Goal: Information Seeking & Learning: Learn about a topic

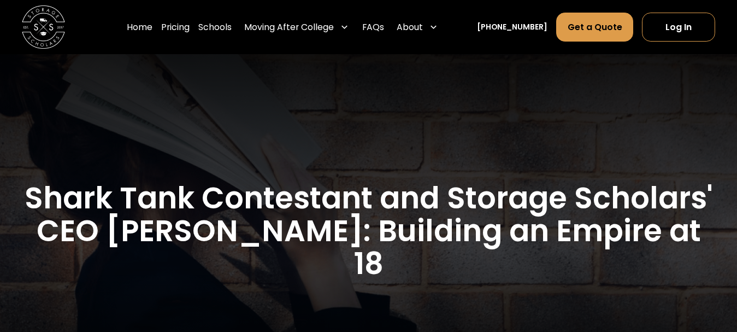
scroll to position [115, 0]
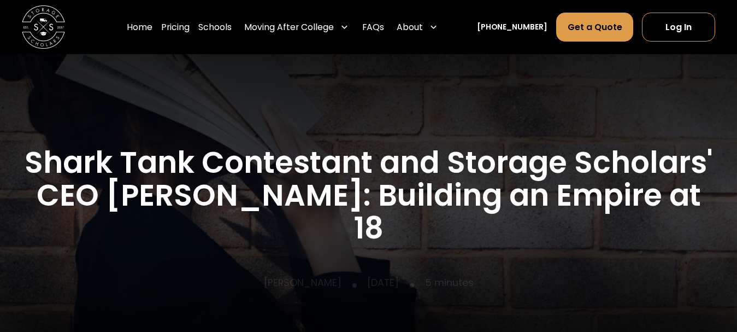
drag, startPoint x: 742, startPoint y: 20, endPoint x: 718, endPoint y: 64, distance: 50.4
click at [736, 39] on html "Home Pricing Schools Moving After College Commercial Moving Post Grad Moving Ge…" at bounding box center [368, 51] width 737 height 332
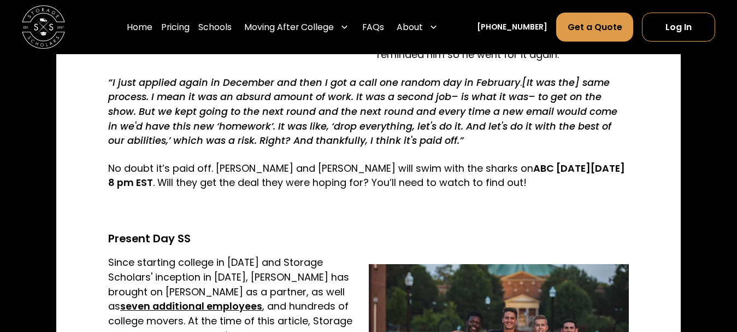
scroll to position [1136, 0]
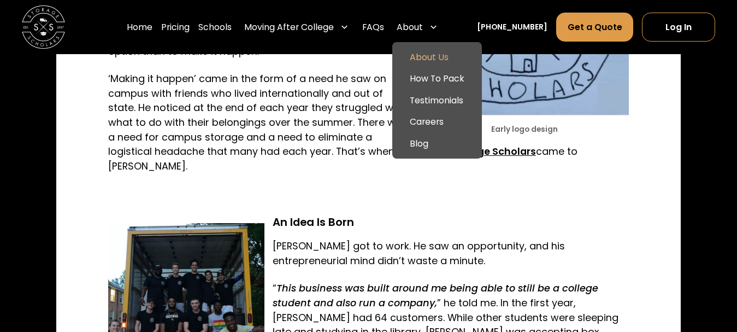
click at [441, 59] on link "About Us" at bounding box center [437, 57] width 80 height 22
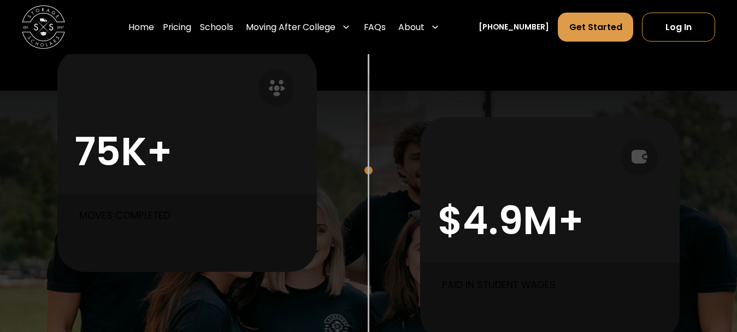
scroll to position [672, 0]
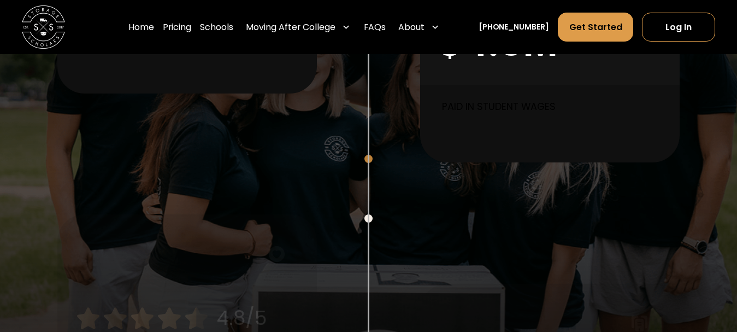
drag, startPoint x: 741, startPoint y: 19, endPoint x: 736, endPoint y: 87, distance: 69.0
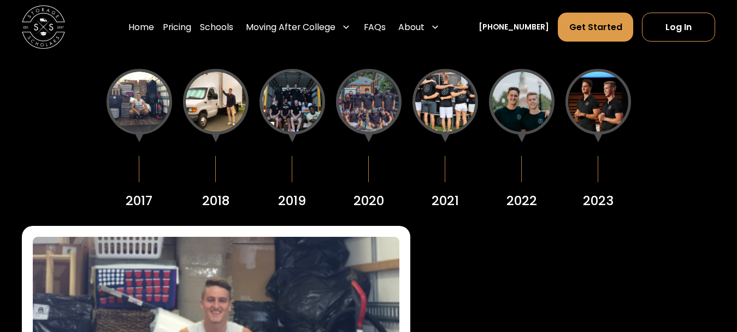
scroll to position [1255, 0]
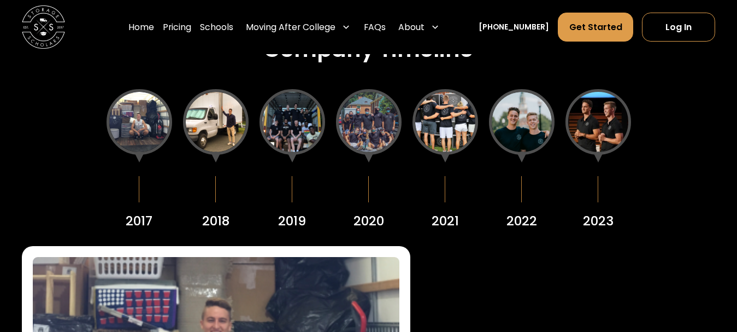
click at [588, 140] on div at bounding box center [598, 122] width 66 height 66
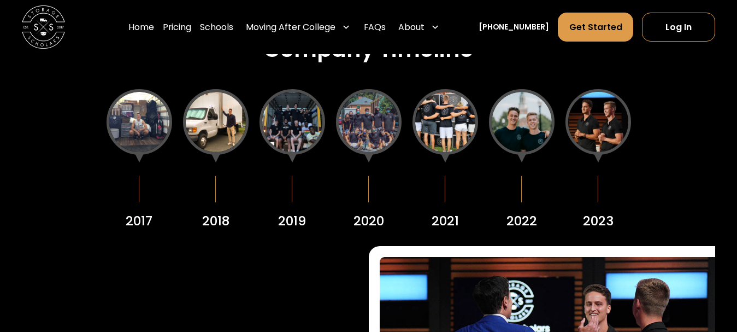
scroll to position [1266, 0]
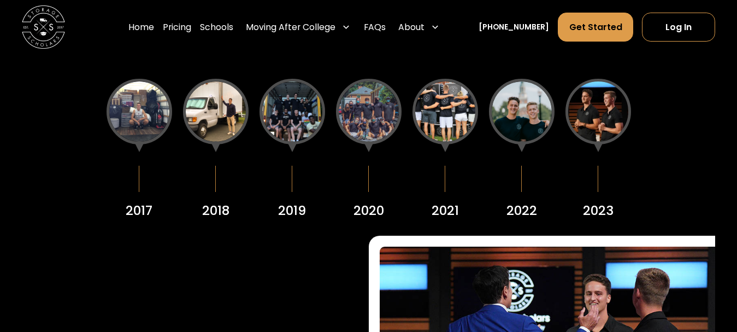
click at [523, 109] on div at bounding box center [522, 112] width 66 height 66
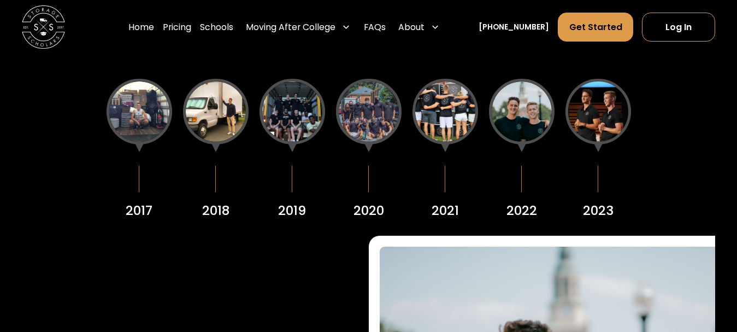
click at [581, 128] on div at bounding box center [598, 112] width 66 height 66
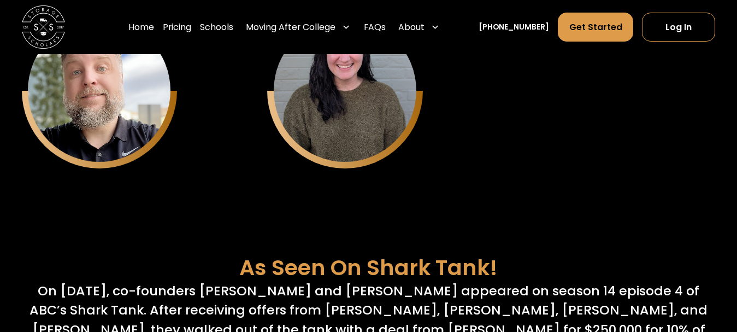
scroll to position [0, 0]
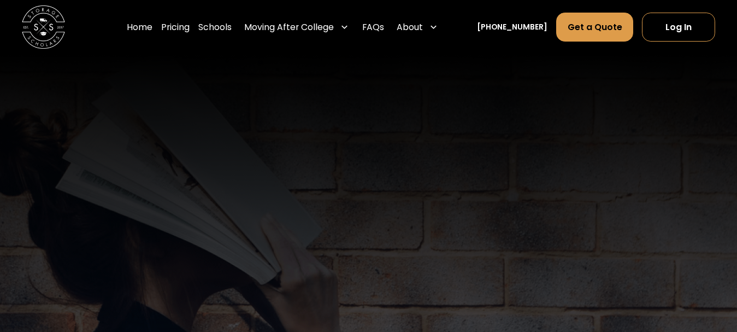
scroll to position [1577, 0]
